Goal: Transaction & Acquisition: Purchase product/service

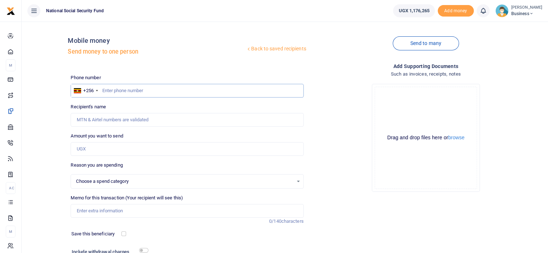
click at [125, 92] on input "text" at bounding box center [187, 91] width 233 height 14
select select
type input "0740985948"
click at [103, 120] on input "Recipient's name" at bounding box center [187, 120] width 233 height 14
type input "[PERSON_NAME]"
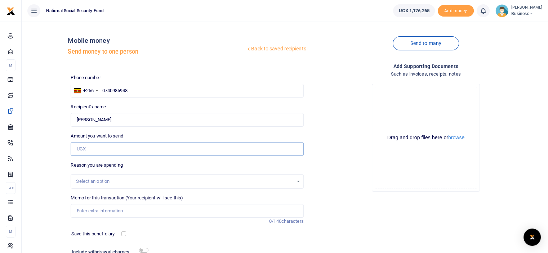
click at [94, 148] on input "Amount you want to send" at bounding box center [187, 149] width 233 height 14
type input "20,000"
click at [87, 210] on input "Memo for this transaction (Your recipient will see this)" at bounding box center [187, 211] width 233 height 14
click at [158, 212] on input "Carrying and loading David Mwesigwa's furniture to Mbarara" at bounding box center [187, 211] width 233 height 14
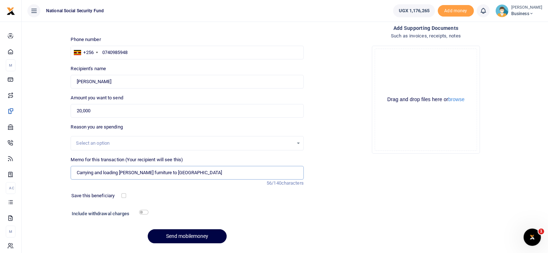
scroll to position [58, 0]
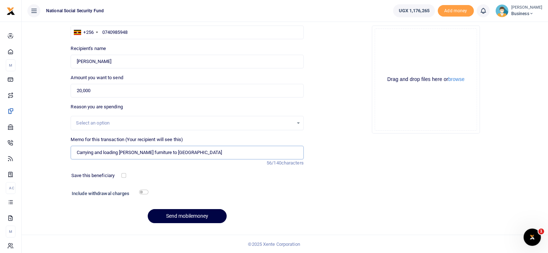
type input "Carrying and loading David Mwesigwa furniture to Mbarara"
click at [143, 192] on input "checkbox" at bounding box center [143, 192] width 9 height 5
checkbox input "true"
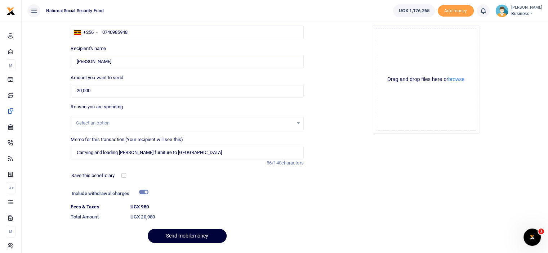
click at [182, 235] on button "Send mobilemoney" at bounding box center [187, 236] width 79 height 14
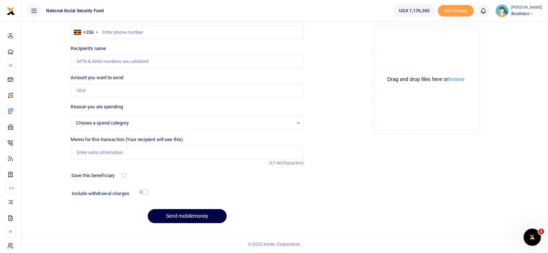
select select
